Goal: Check status: Check status

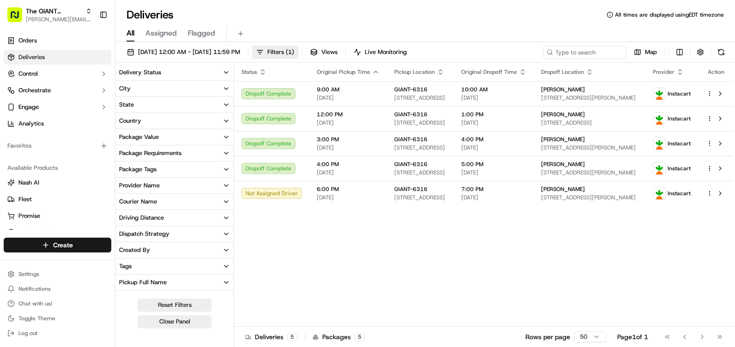
scroll to position [46, 0]
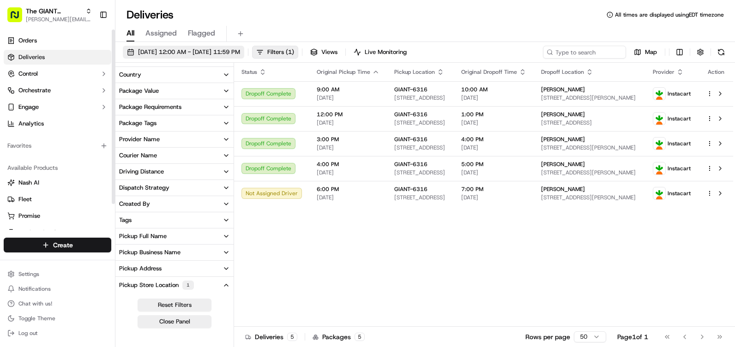
click at [132, 54] on button "[DATE] 12:00 AM - [DATE] 11:59 PM" at bounding box center [183, 52] width 121 height 13
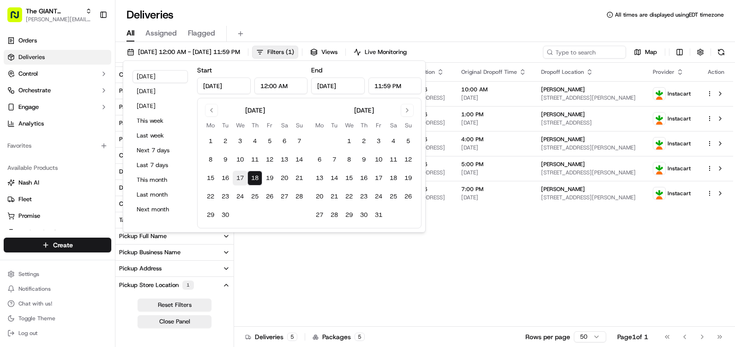
click at [237, 180] on button "17" at bounding box center [240, 178] width 15 height 15
type input "[DATE]"
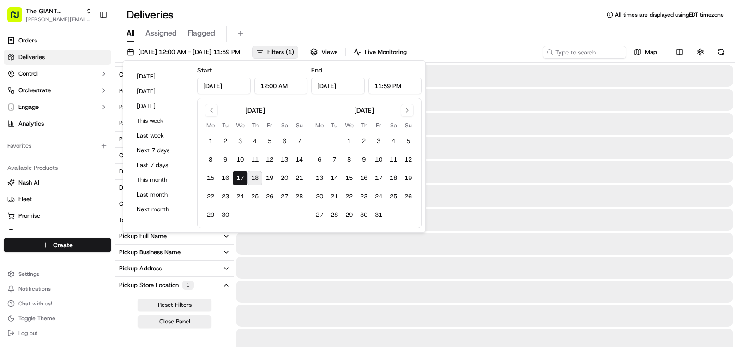
click at [237, 180] on button "17" at bounding box center [240, 178] width 15 height 15
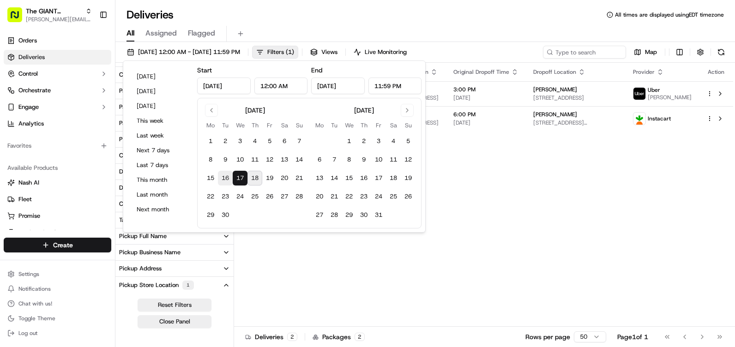
click at [225, 180] on button "16" at bounding box center [225, 178] width 15 height 15
type input "[DATE]"
click at [225, 180] on button "16" at bounding box center [225, 178] width 15 height 15
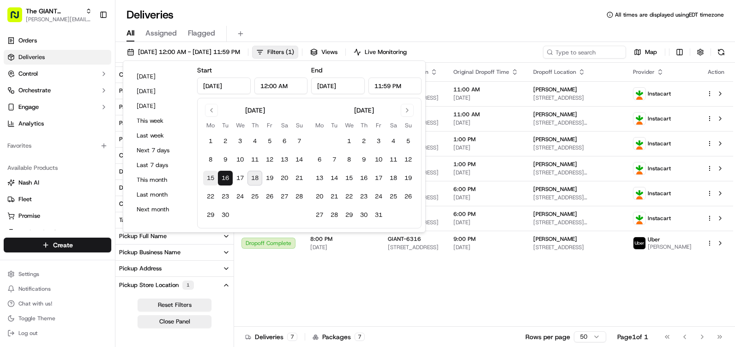
click at [215, 178] on button "15" at bounding box center [210, 178] width 15 height 15
type input "[DATE]"
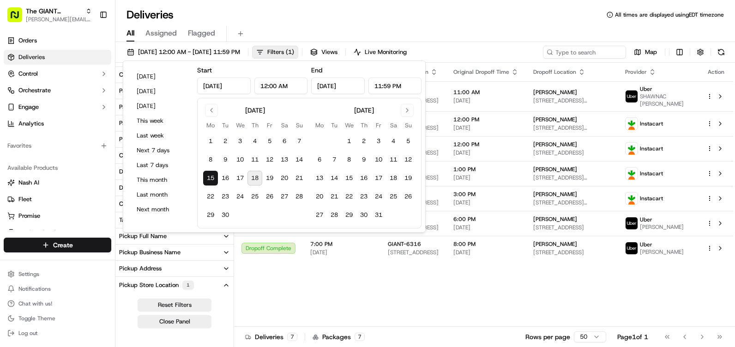
click at [447, 309] on div "Status Original Pickup Time Pickup Location Original Dropoff Time Dropoff Locat…" at bounding box center [483, 195] width 499 height 264
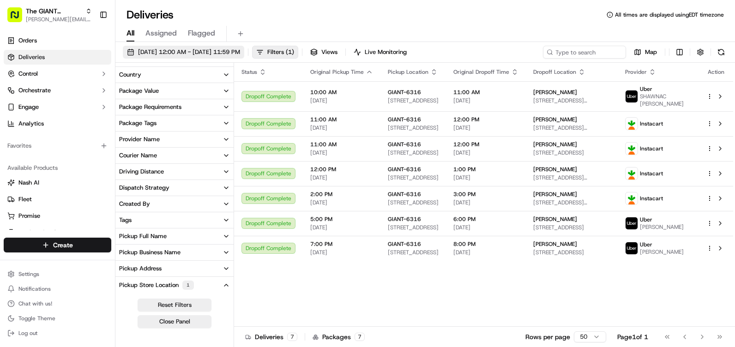
click at [150, 54] on span "[DATE] 12:00 AM - [DATE] 11:59 PM" at bounding box center [189, 52] width 102 height 8
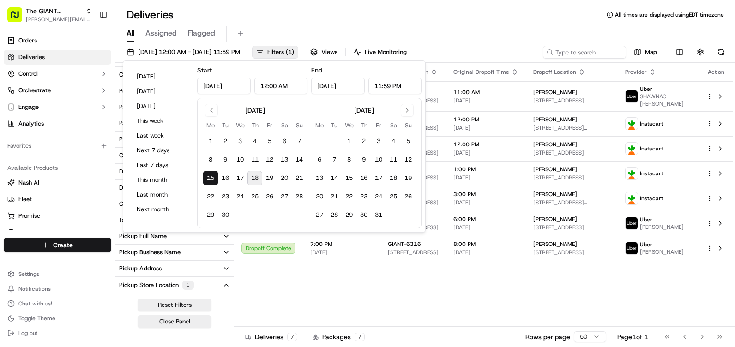
click at [257, 183] on button "18" at bounding box center [254, 178] width 15 height 15
type input "[DATE]"
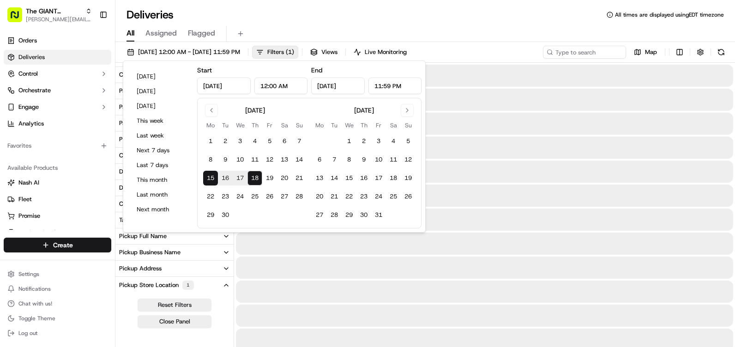
click at [257, 183] on button "18" at bounding box center [254, 178] width 15 height 15
type input "[DATE]"
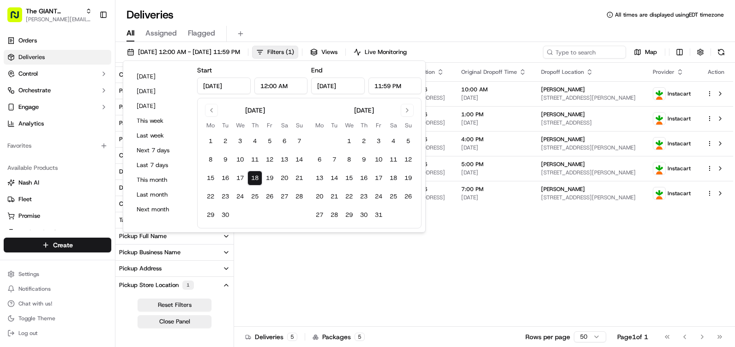
click at [257, 179] on button "18" at bounding box center [254, 178] width 15 height 15
click at [493, 322] on div "Status Original Pickup Time Pickup Location Original Dropoff Time Dropoff Locat…" at bounding box center [483, 195] width 499 height 264
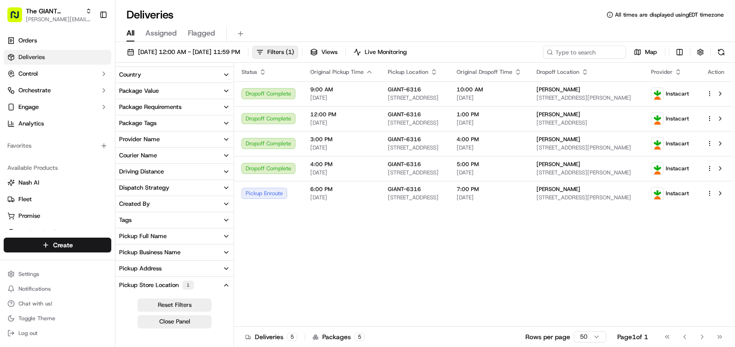
click at [673, 70] on span "Provider" at bounding box center [662, 71] width 22 height 7
click at [677, 71] on icon "button" at bounding box center [677, 71] width 7 height 7
click at [668, 72] on span "Provider" at bounding box center [662, 71] width 22 height 7
